Goal: Task Accomplishment & Management: Use online tool/utility

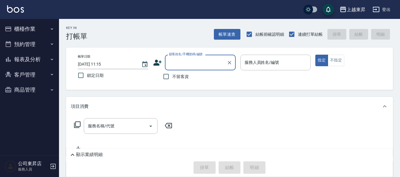
click at [261, 61] on div "服務人員姓名/編號 服務人員姓名/編號" at bounding box center [276, 63] width 71 height 16
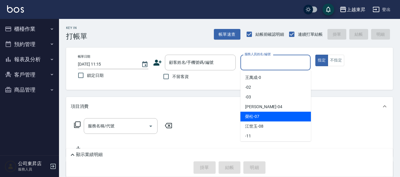
click at [254, 117] on span "[PERSON_NAME] -07" at bounding box center [252, 116] width 14 height 6
type input "[PERSON_NAME]-07"
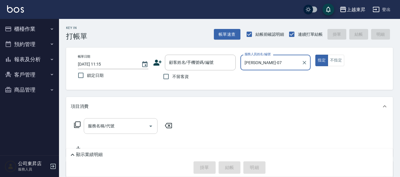
click at [109, 124] on div "服務名稱/代號 服務名稱/代號" at bounding box center [121, 126] width 74 height 16
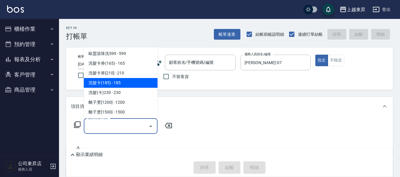
scroll to position [148, 0]
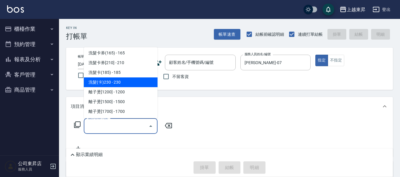
click at [126, 80] on span "洗髮(卡)230 - 230" at bounding box center [121, 82] width 74 height 10
type input "洗髮(卡)230(224)"
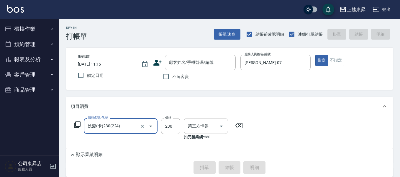
type input "舊有卡券"
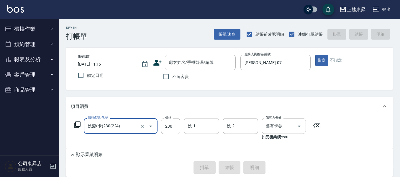
click at [203, 124] on input "洗-1" at bounding box center [202, 126] width 30 height 10
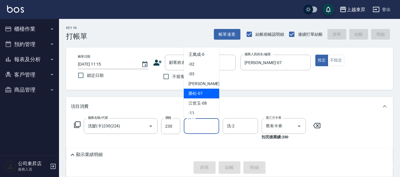
click at [200, 90] on div "[PERSON_NAME] -07" at bounding box center [201, 94] width 35 height 10
type input "[PERSON_NAME]-07"
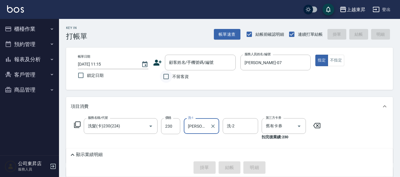
drag, startPoint x: 166, startPoint y: 76, endPoint x: 174, endPoint y: 87, distance: 12.9
click at [166, 77] on input "不留客資" at bounding box center [166, 76] width 12 height 12
checkbox input "true"
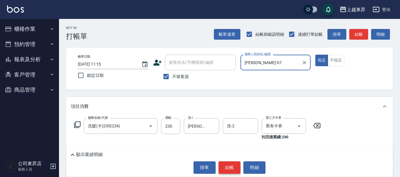
click at [232, 168] on button "結帳" at bounding box center [230, 167] width 22 height 12
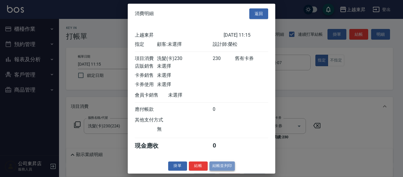
click at [220, 170] on button "結帳並列印" at bounding box center [223, 165] width 26 height 9
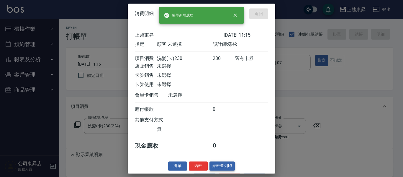
type input "[DATE] 11:21"
